Goal: Check status: Check status

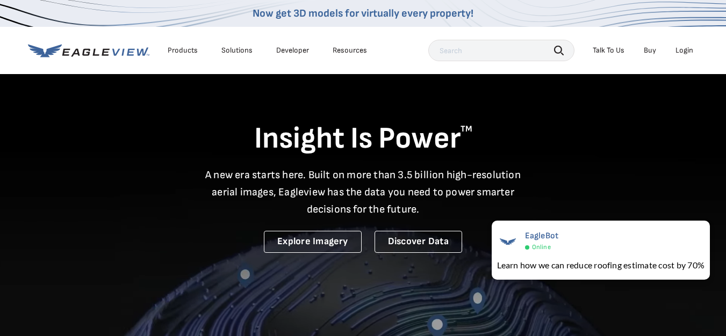
click at [687, 48] on div "Login" at bounding box center [685, 51] width 18 height 10
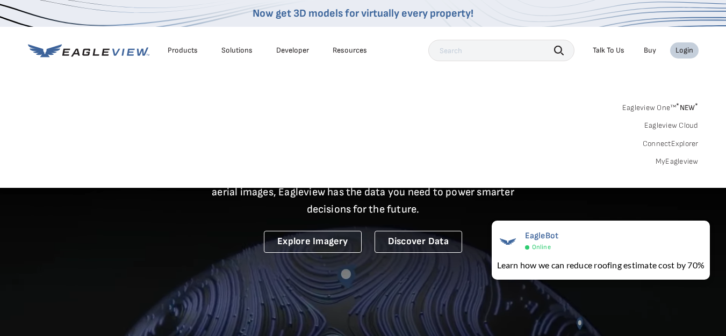
click at [667, 157] on link "MyEagleview" at bounding box center [677, 162] width 43 height 10
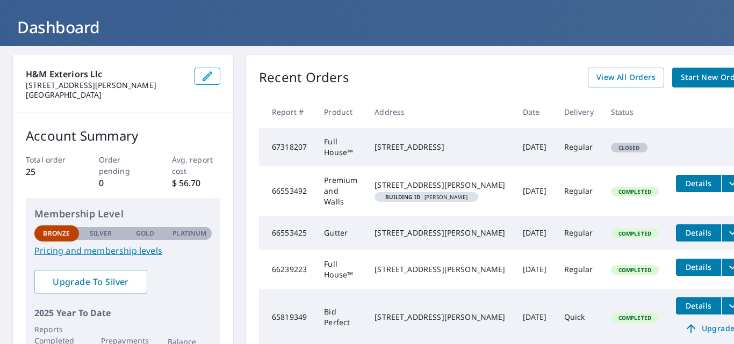
scroll to position [61, 0]
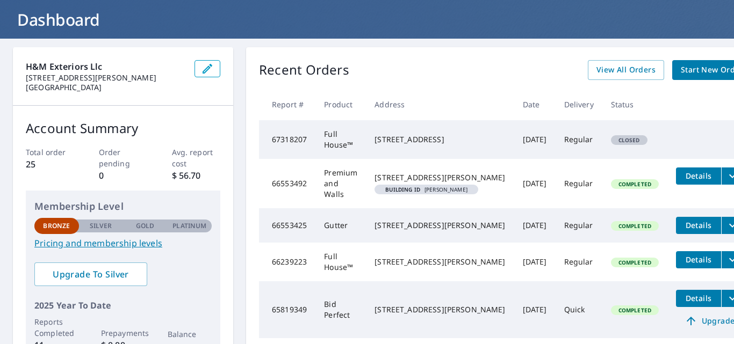
click at [357, 148] on td "Full House™" at bounding box center [340, 139] width 51 height 39
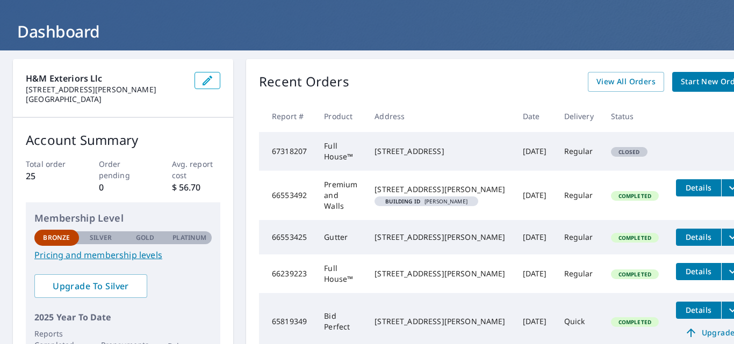
scroll to position [48, 0]
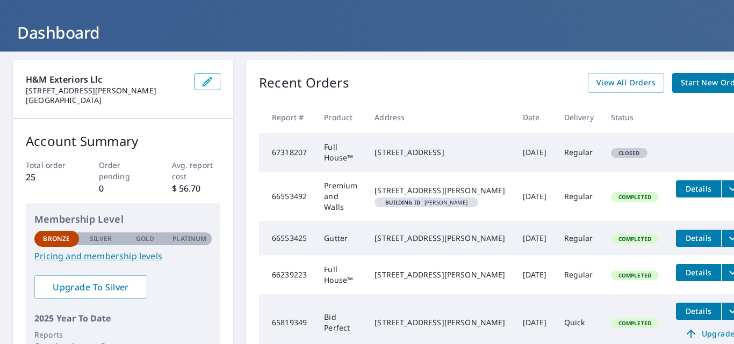
click at [363, 164] on td "Full House™" at bounding box center [340, 152] width 51 height 39
click at [683, 194] on span "Details" at bounding box center [699, 189] width 32 height 10
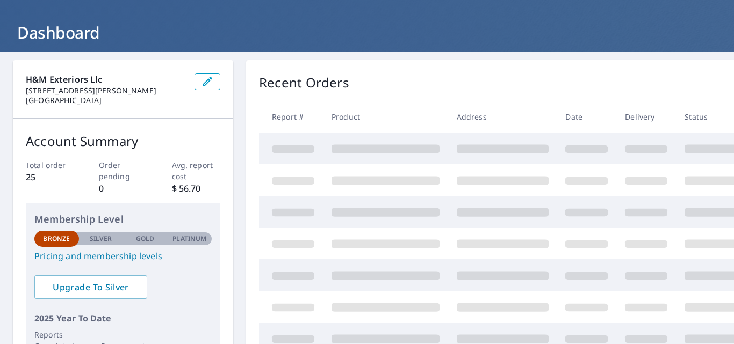
scroll to position [48, 0]
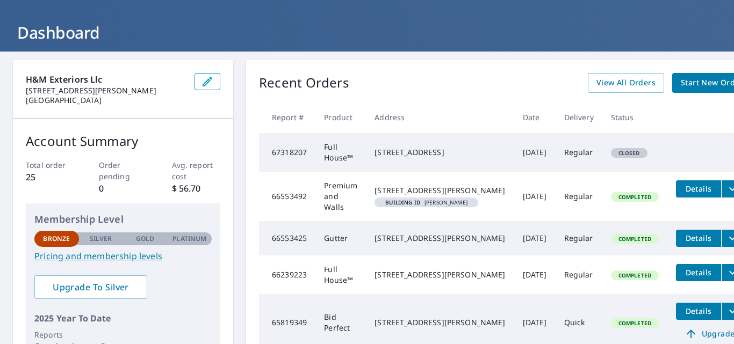
click at [390, 158] on div "2786 Cleveland Rd Wooster, OH 44691" at bounding box center [440, 152] width 131 height 11
click at [286, 160] on td "67318207" at bounding box center [287, 152] width 56 height 39
click at [312, 155] on td "67318207" at bounding box center [287, 152] width 56 height 39
click at [514, 163] on td "Sep 08, 2025" at bounding box center [534, 152] width 41 height 39
click at [659, 156] on tr "67318207 Full House™ 2786 Cleveland Rd Wooster, OH 44691 Sep 08, 2025 Regular C…" at bounding box center [505, 152] width 493 height 39
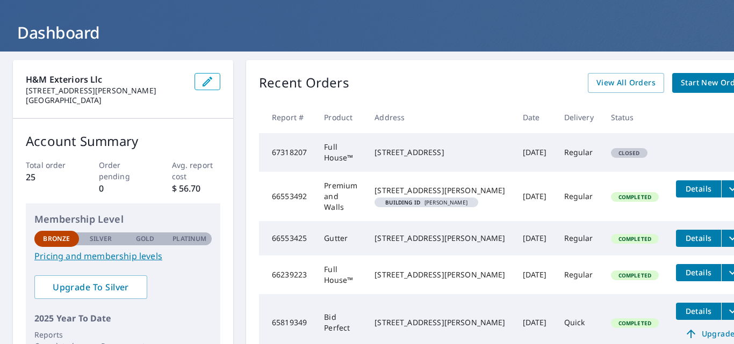
drag, startPoint x: 622, startPoint y: 170, endPoint x: 624, endPoint y: 176, distance: 6.3
click at [624, 172] on tr "67318207 Full House™ 2786 Cleveland Rd Wooster, OH 44691 Sep 08, 2025 Regular C…" at bounding box center [505, 152] width 493 height 39
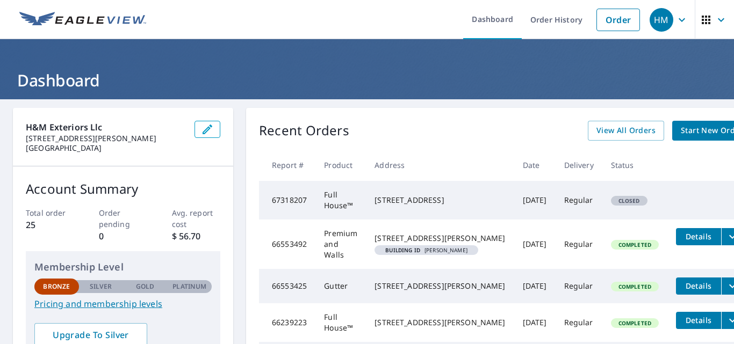
click at [283, 203] on td "67318207" at bounding box center [287, 200] width 56 height 39
click at [341, 211] on td "Full House™" at bounding box center [340, 200] width 51 height 39
click at [411, 206] on div "2786 Cleveland Rd Wooster, OH 44691" at bounding box center [440, 200] width 131 height 11
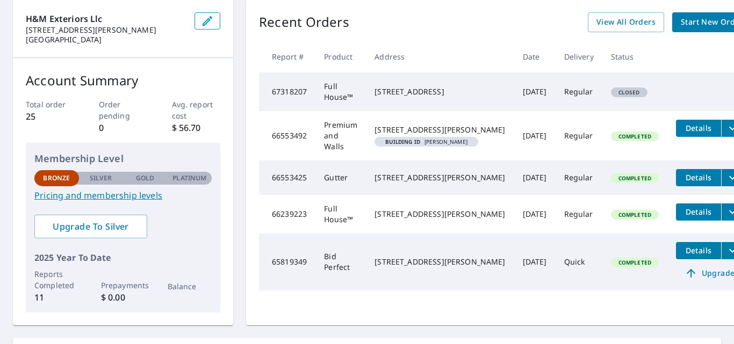
scroll to position [113, 0]
